Goal: Task Accomplishment & Management: Complete application form

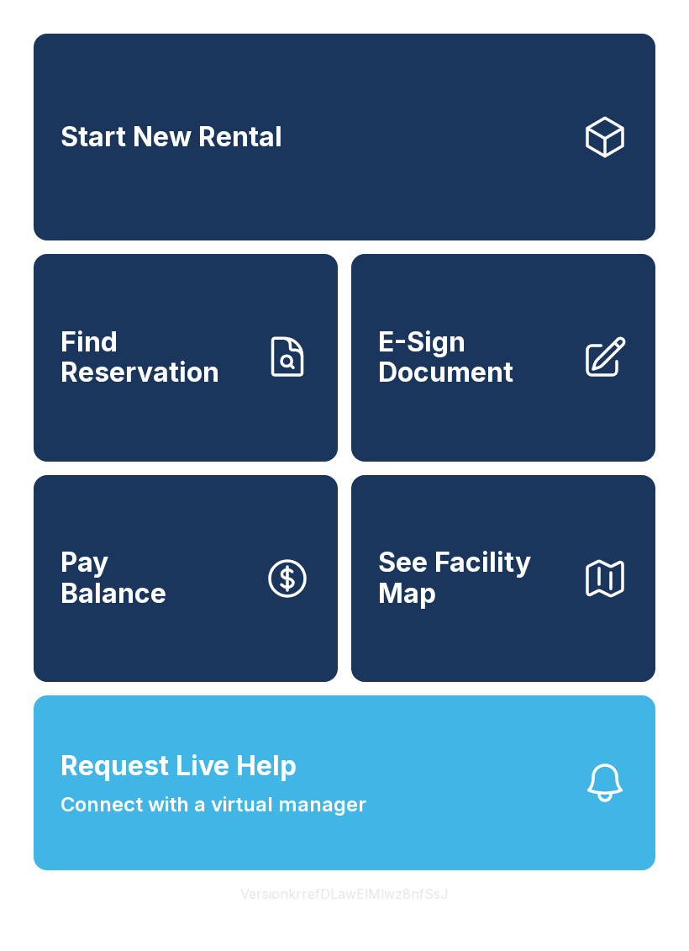
click at [421, 807] on button "Request Live Help Connect with a virtual manager" at bounding box center [345, 782] width 622 height 175
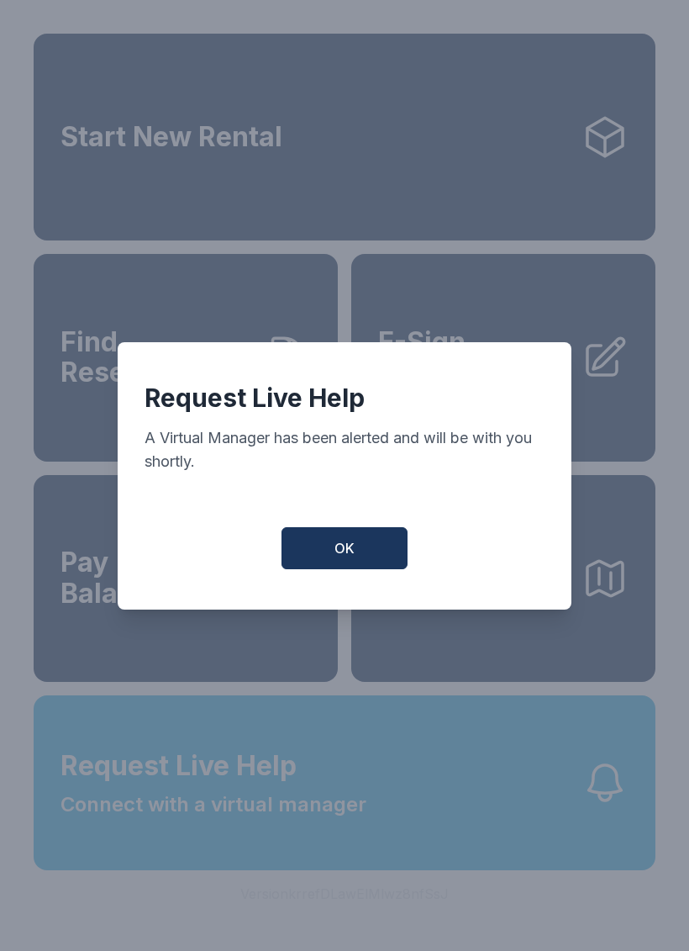
click at [382, 549] on button "OK" at bounding box center [345, 548] width 126 height 42
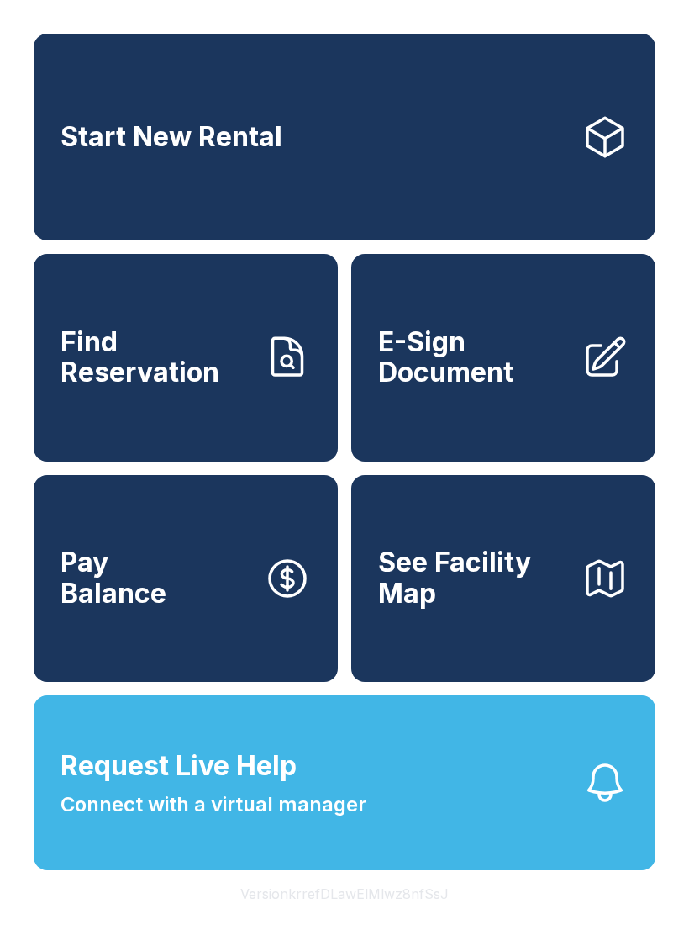
click at [504, 861] on button "Request Live Help Connect with a virtual manager" at bounding box center [345, 782] width 622 height 175
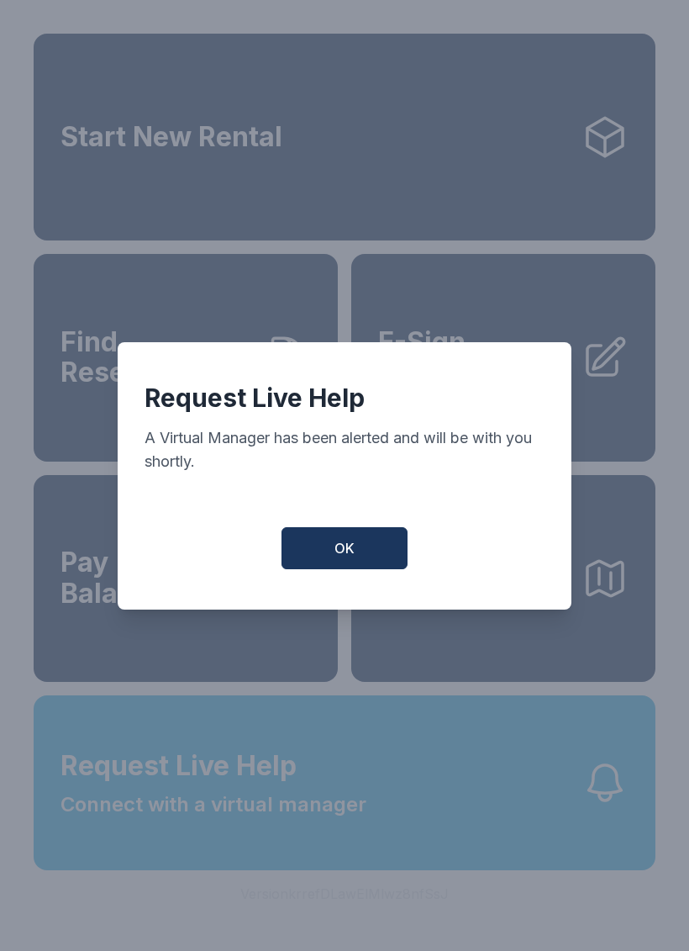
click at [385, 546] on button "OK" at bounding box center [345, 548] width 126 height 42
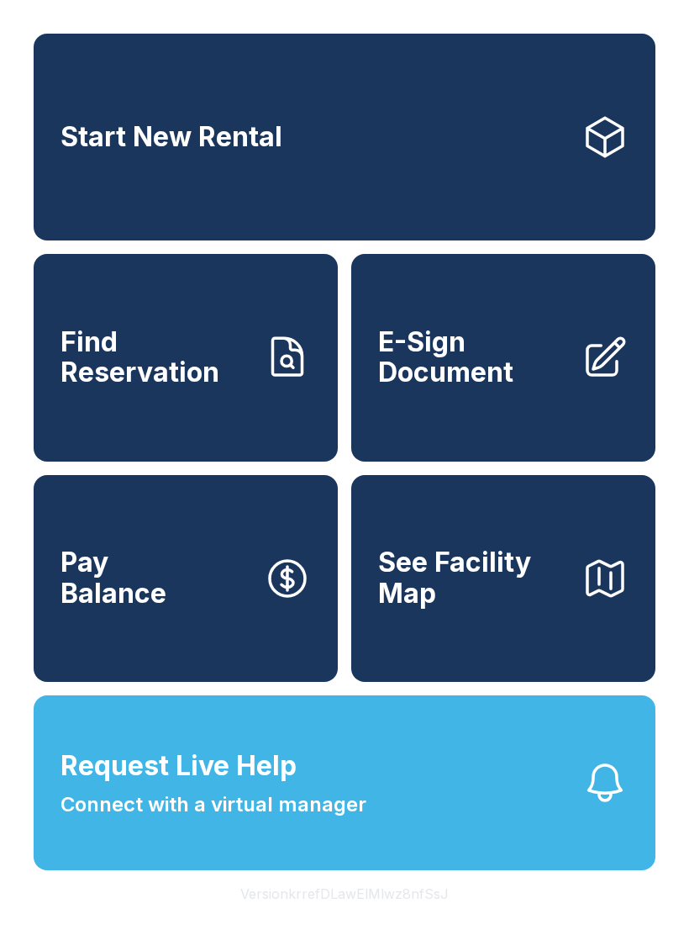
click at [480, 378] on span "E-Sign Document" at bounding box center [473, 357] width 190 height 61
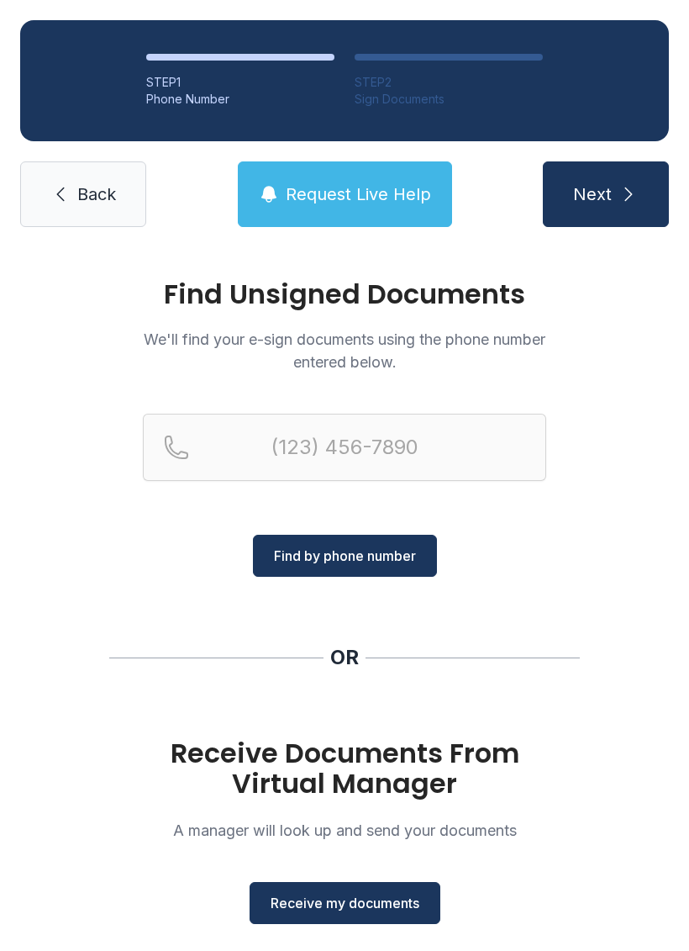
click at [340, 917] on button "Receive my documents" at bounding box center [345, 903] width 191 height 42
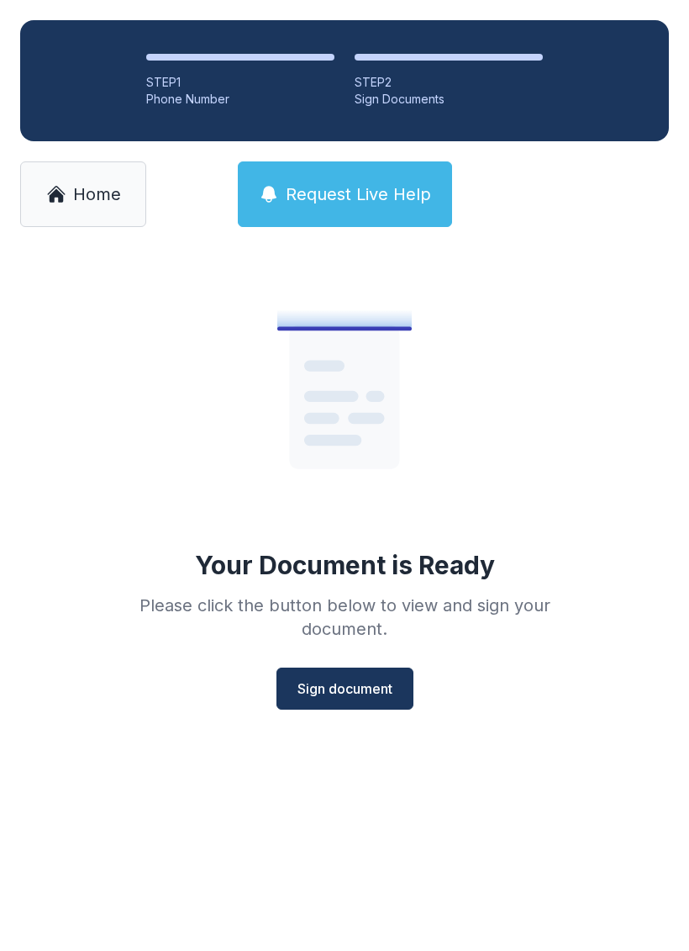
click at [349, 694] on span "Sign document" at bounding box center [345, 688] width 95 height 20
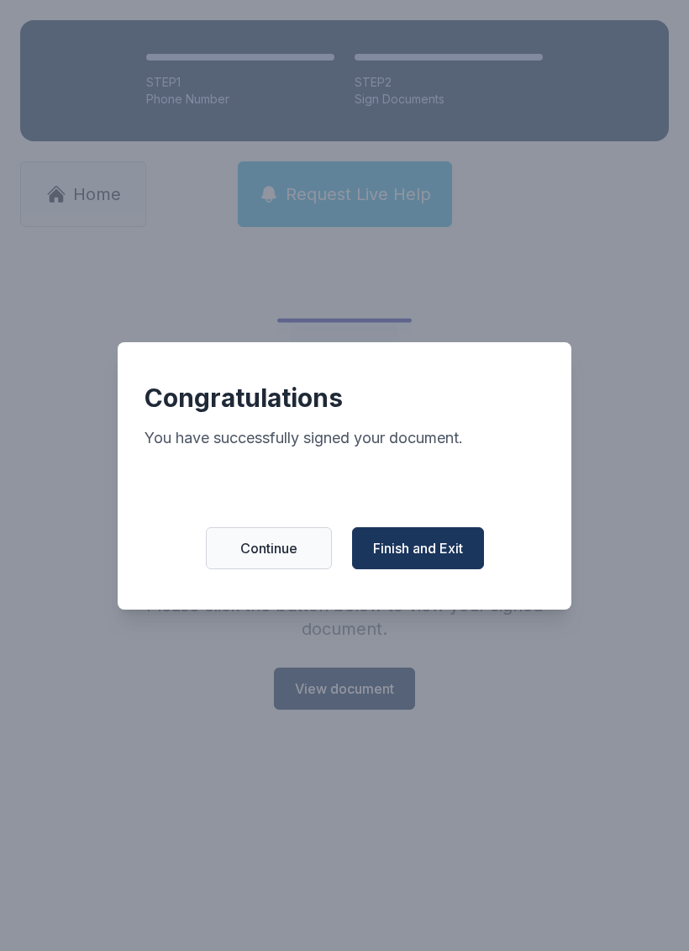
click at [415, 554] on span "Finish and Exit" at bounding box center [418, 548] width 90 height 20
